Goal: Task Accomplishment & Management: Complete application form

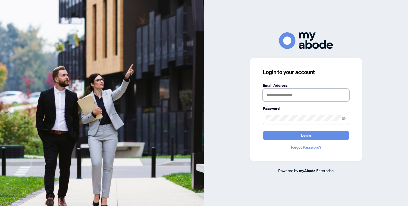
click at [278, 91] on input "text" at bounding box center [306, 95] width 86 height 12
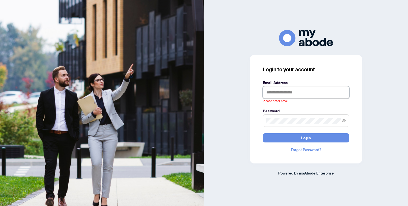
type input "**********"
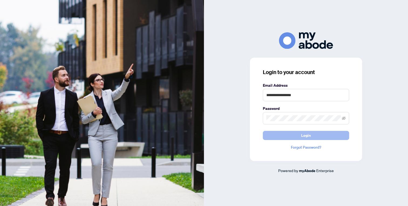
click at [301, 135] on span "Login" at bounding box center [306, 135] width 10 height 9
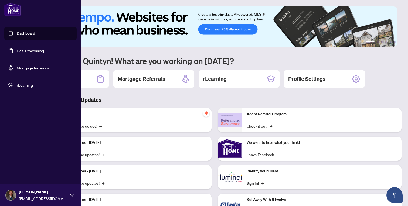
click at [35, 53] on link "Deal Processing" at bounding box center [30, 50] width 27 height 5
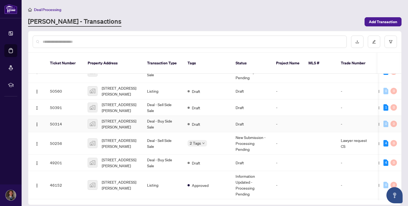
scroll to position [20, 0]
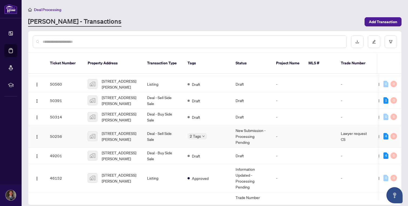
click at [171, 138] on td "Deal - Sell Side Sale" at bounding box center [163, 136] width 40 height 22
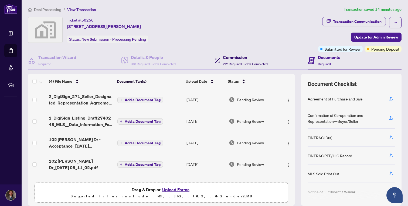
click at [219, 60] on div "Commission 2/2 Required Fields Completed" at bounding box center [241, 60] width 53 height 13
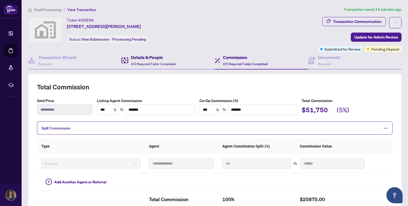
click at [164, 63] on span "3/3 Required Fields Completed" at bounding box center [153, 64] width 45 height 4
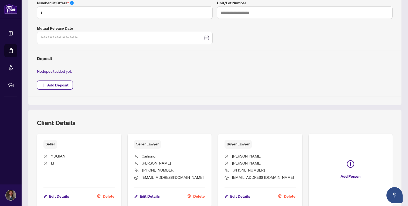
scroll to position [204, 0]
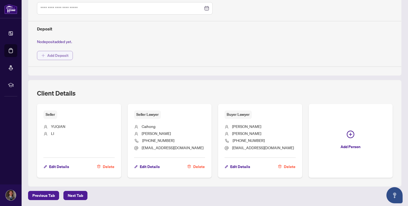
click at [54, 56] on span "Add Deposit" at bounding box center [57, 55] width 21 height 9
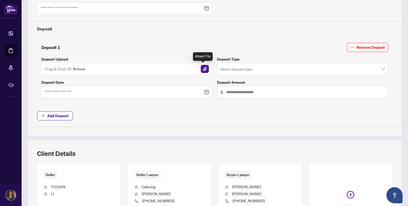
click at [201, 72] on img "button" at bounding box center [205, 69] width 8 height 8
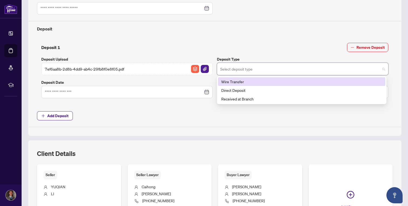
click at [246, 72] on input "search" at bounding box center [300, 70] width 160 height 12
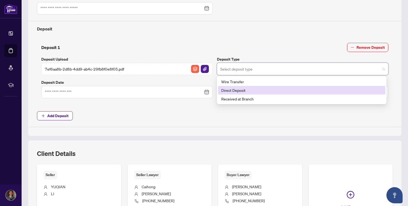
click at [245, 89] on div "Direct Deposit" at bounding box center [301, 90] width 161 height 6
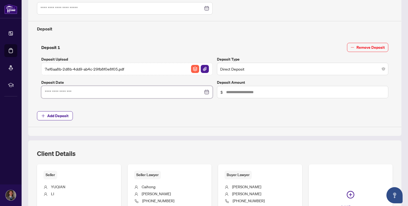
click at [182, 92] on input at bounding box center [124, 92] width 158 height 6
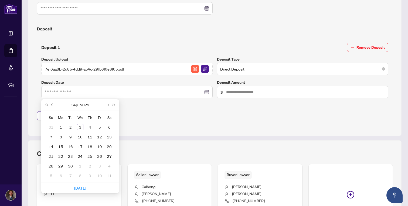
click at [52, 105] on span "Previous month (PageUp)" at bounding box center [52, 105] width 3 height 3
click at [50, 173] on div "31" at bounding box center [51, 176] width 6 height 6
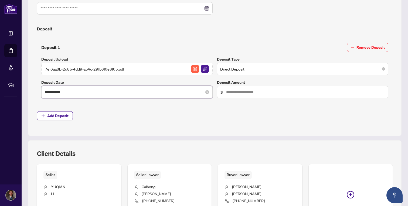
click at [93, 93] on input "**********" at bounding box center [124, 92] width 158 height 6
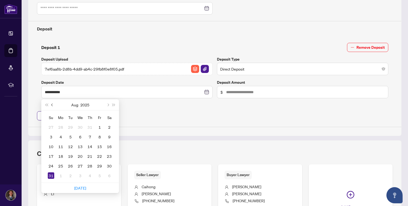
click at [52, 105] on button "Previous month (PageUp)" at bounding box center [52, 105] width 6 height 11
type input "**********"
click at [93, 166] on div "31" at bounding box center [90, 166] width 6 height 6
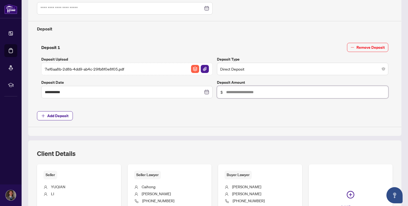
click at [240, 92] on input "text" at bounding box center [305, 92] width 159 height 6
type input "******"
click at [201, 121] on div "**********" at bounding box center [215, 10] width 360 height 233
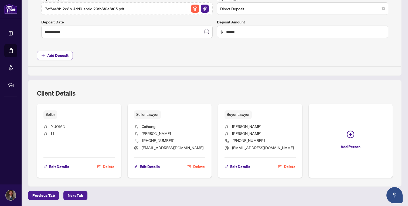
scroll to position [0, 0]
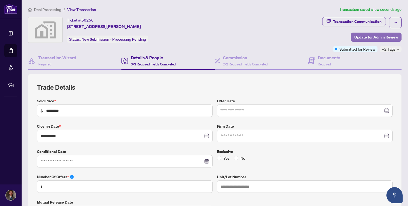
click at [374, 41] on span "Update for Admin Review" at bounding box center [376, 37] width 44 height 9
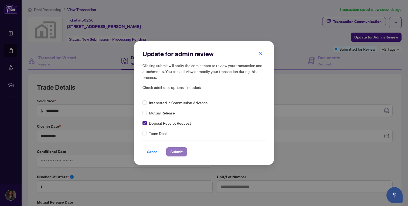
click at [172, 152] on span "Submit" at bounding box center [176, 152] width 12 height 9
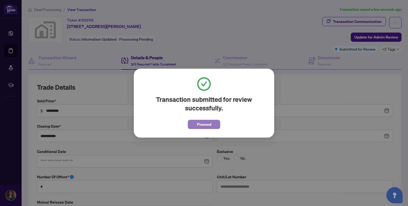
click at [206, 125] on span "Proceed" at bounding box center [204, 124] width 14 height 9
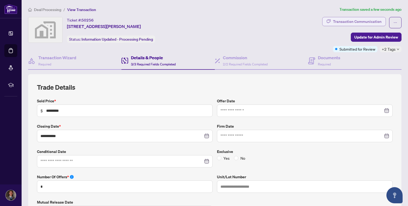
click at [366, 23] on div "Transaction Communication" at bounding box center [357, 21] width 49 height 9
type textarea "**********"
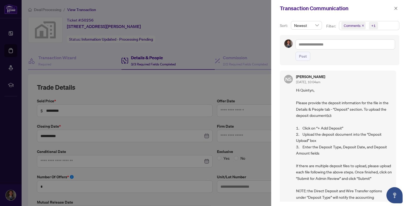
click at [241, 36] on div at bounding box center [204, 103] width 408 height 206
click at [399, 9] on button "button" at bounding box center [395, 8] width 7 height 6
